Goal: Find specific page/section: Find specific page/section

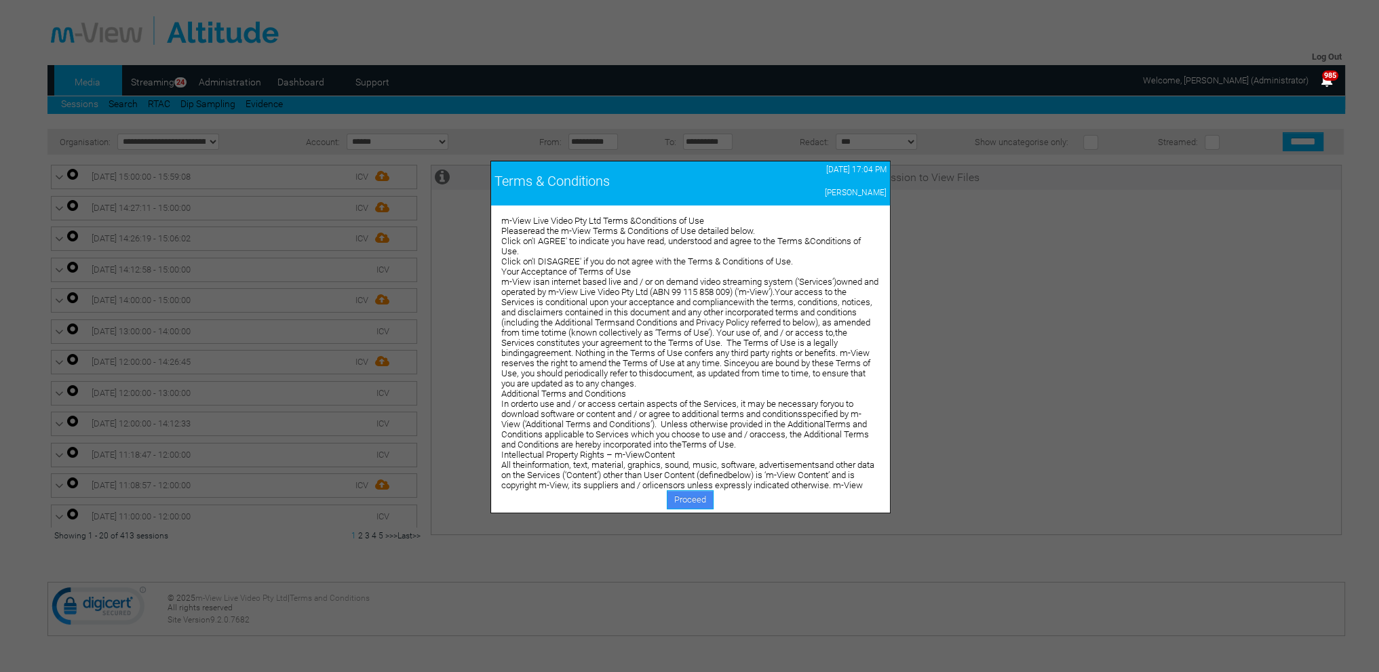
click at [678, 494] on link "Proceed" at bounding box center [690, 499] width 47 height 19
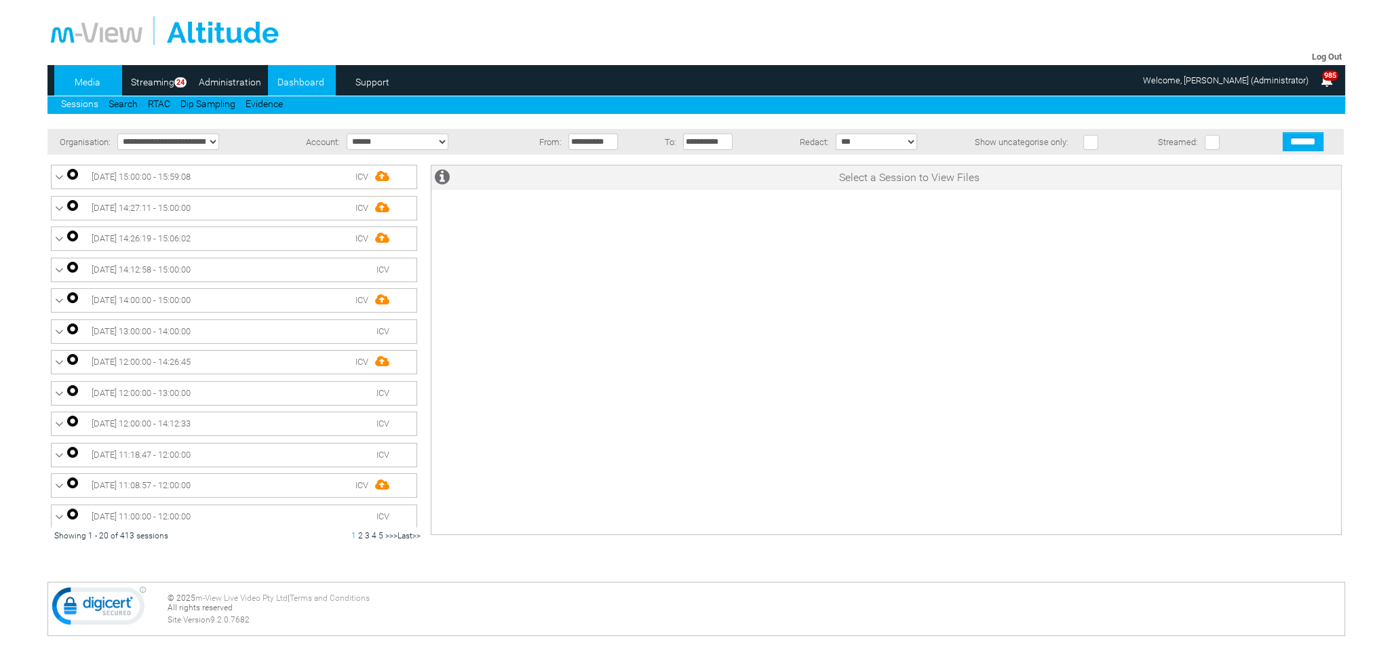
click at [308, 81] on link "Dashboard" at bounding box center [301, 82] width 66 height 20
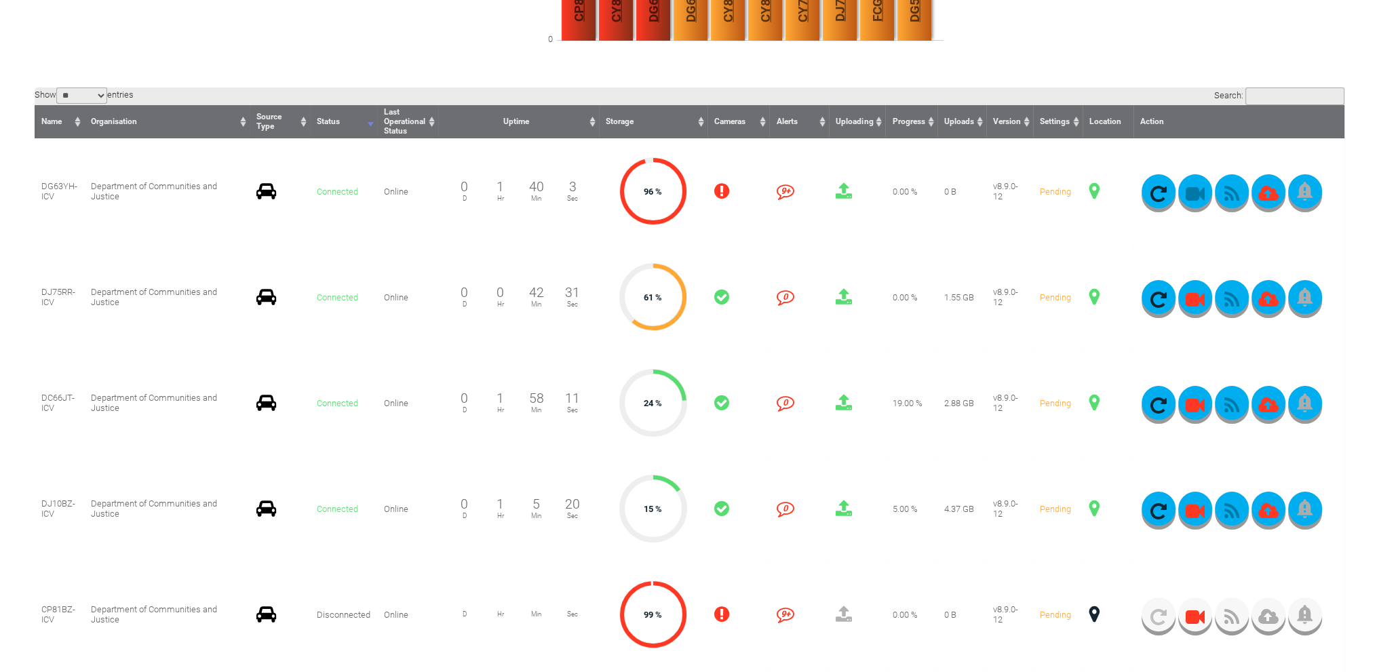
scroll to position [339, 0]
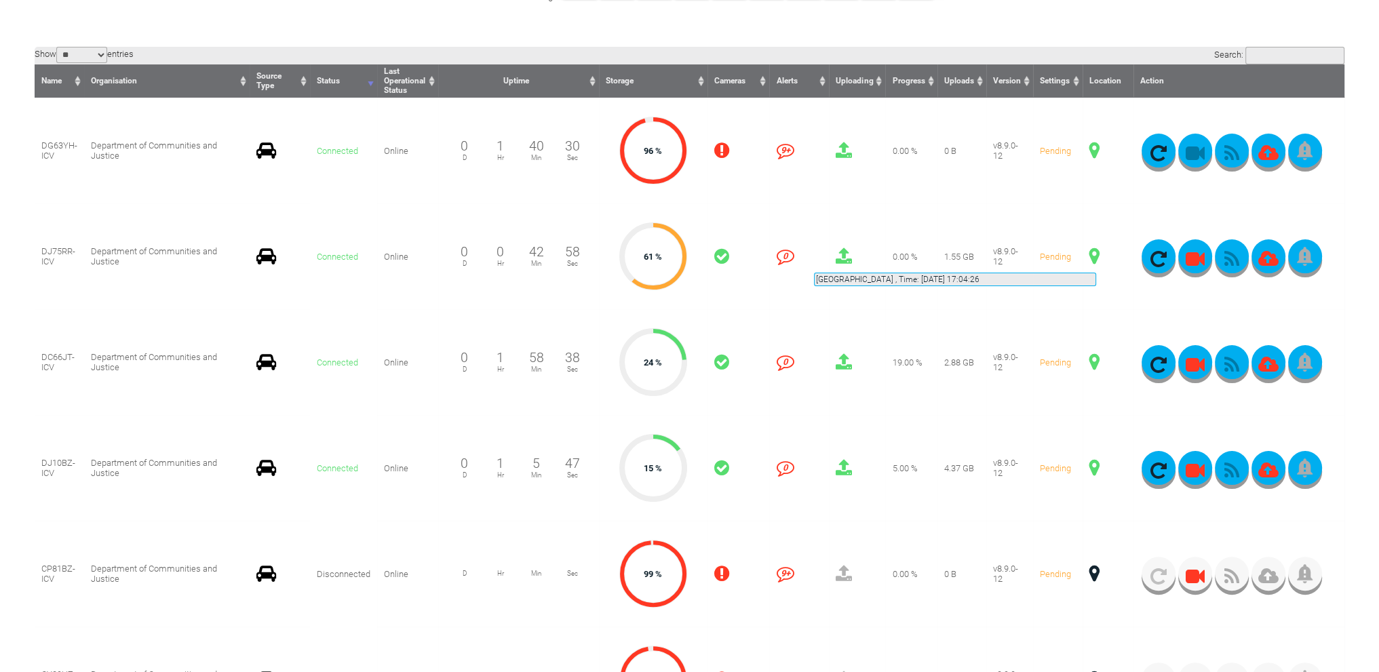
click at [1096, 256] on span at bounding box center [1094, 257] width 10 height 18
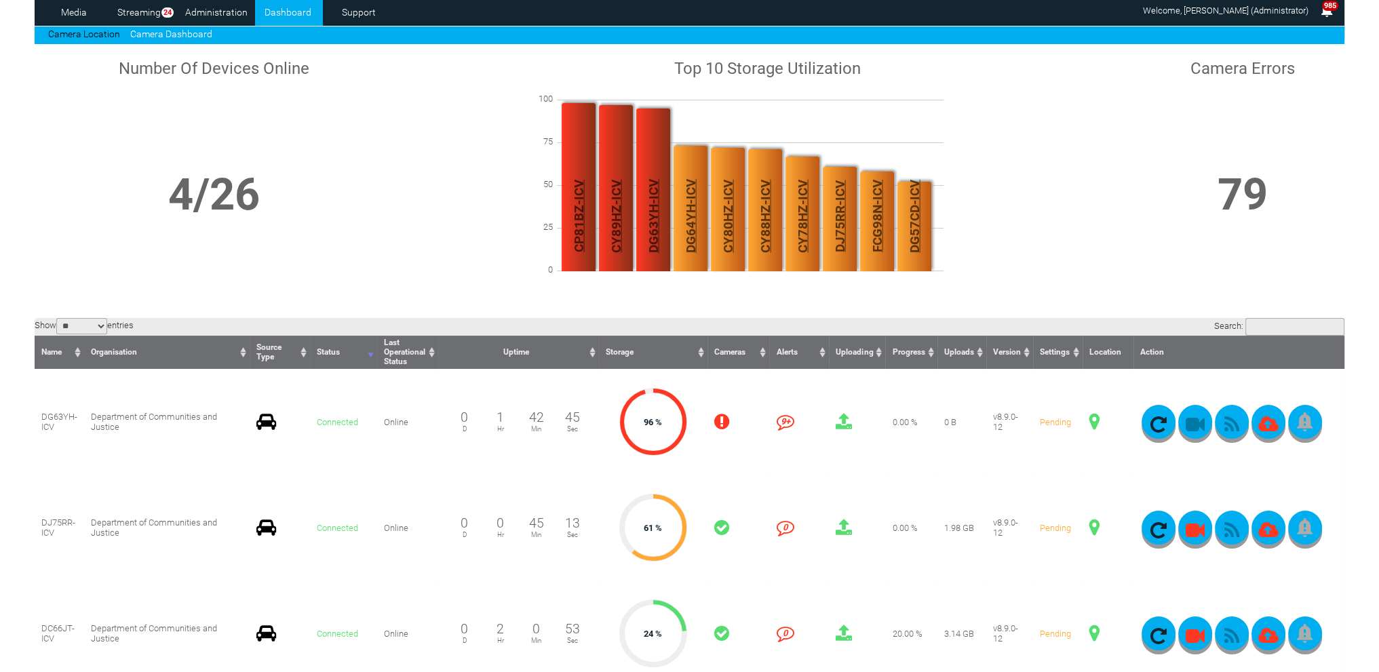
scroll to position [0, 0]
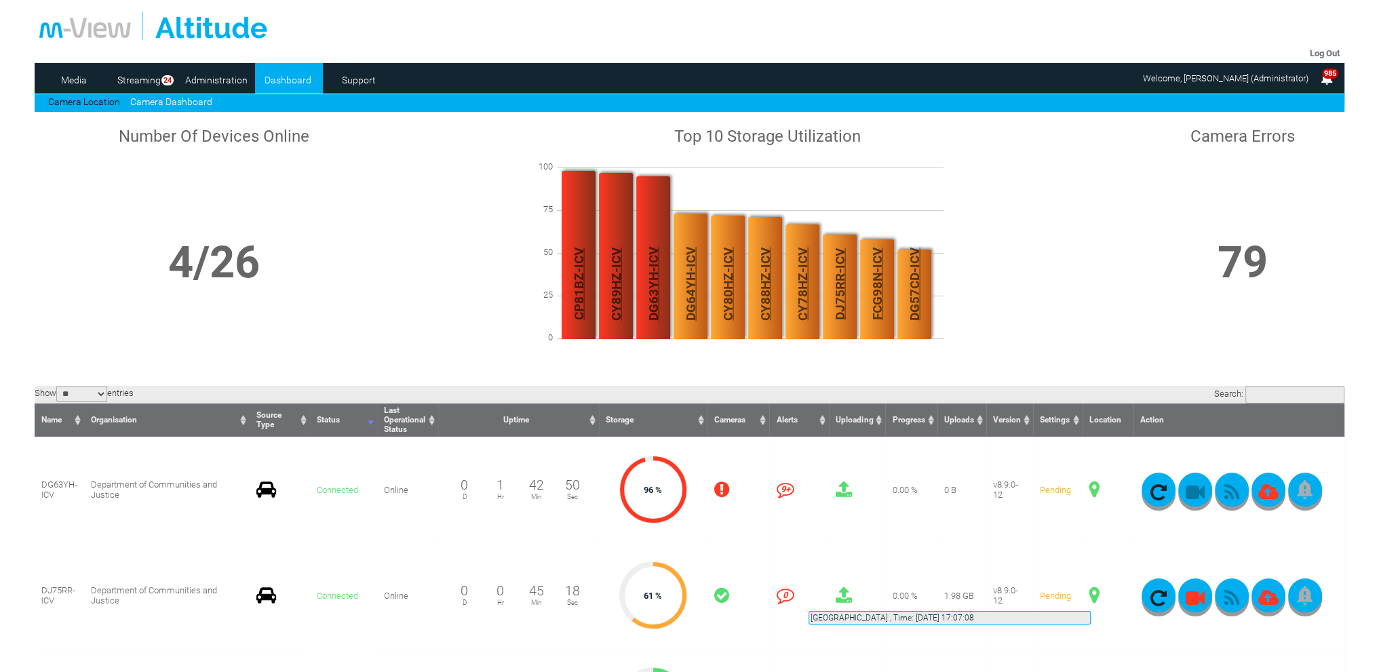
click at [1091, 595] on span at bounding box center [1094, 596] width 10 height 18
